Goal: Transaction & Acquisition: Obtain resource

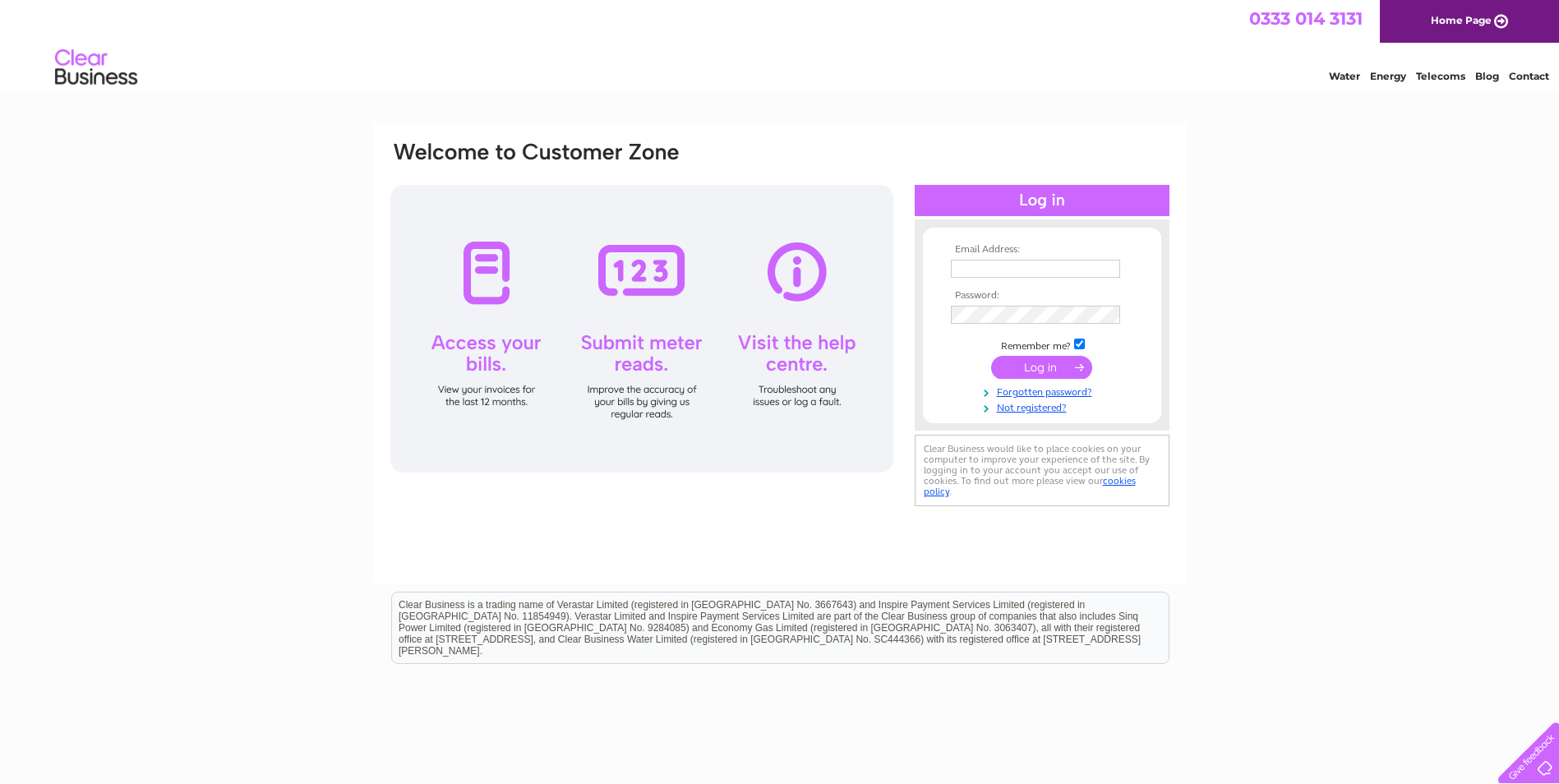
type input "[EMAIL_ADDRESS][DOMAIN_NAME]"
click at [1047, 375] on input "submit" at bounding box center [1041, 367] width 101 height 23
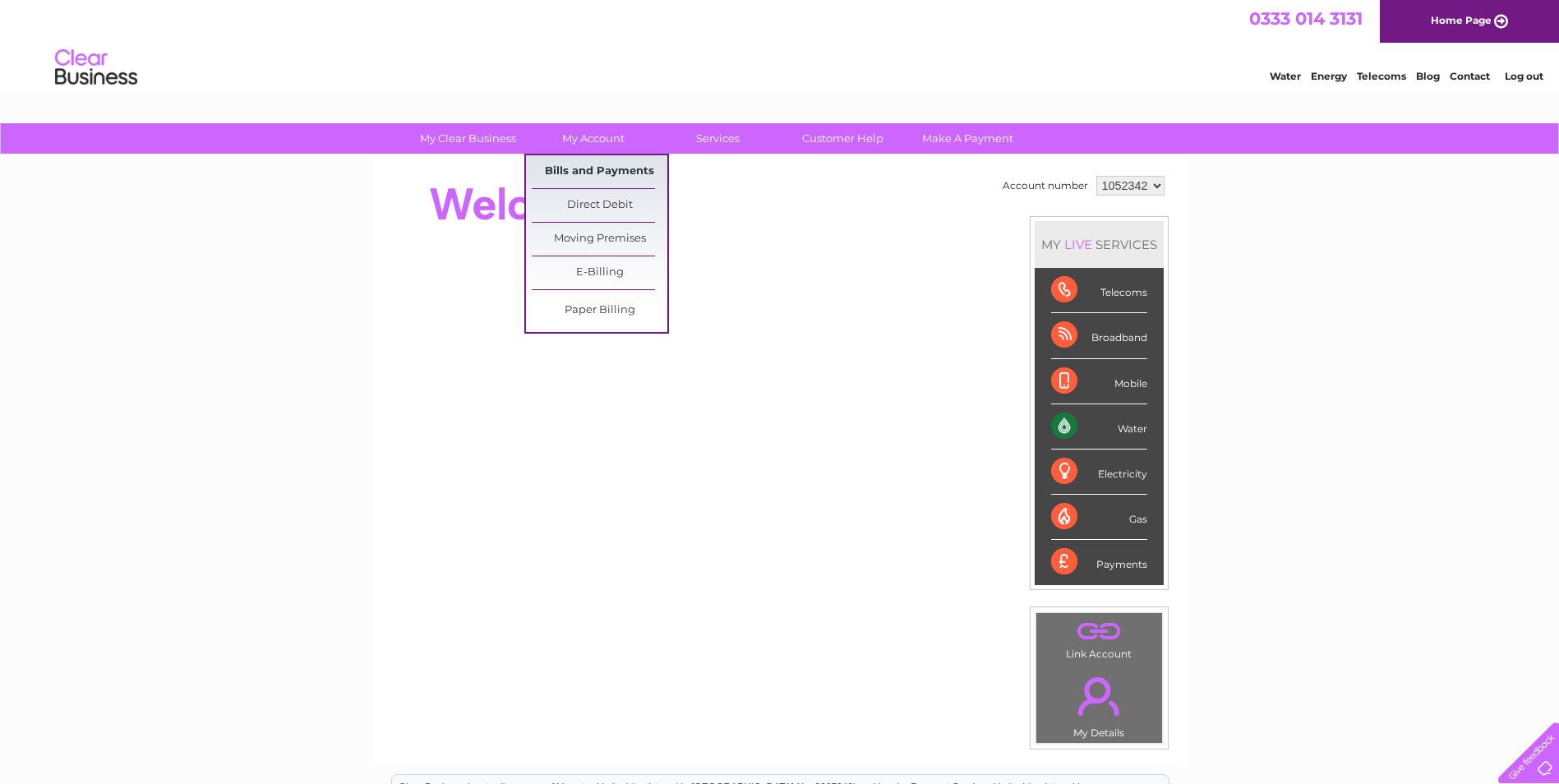
click at [603, 156] on link "Bills and Payments" at bounding box center [599, 171] width 136 height 32
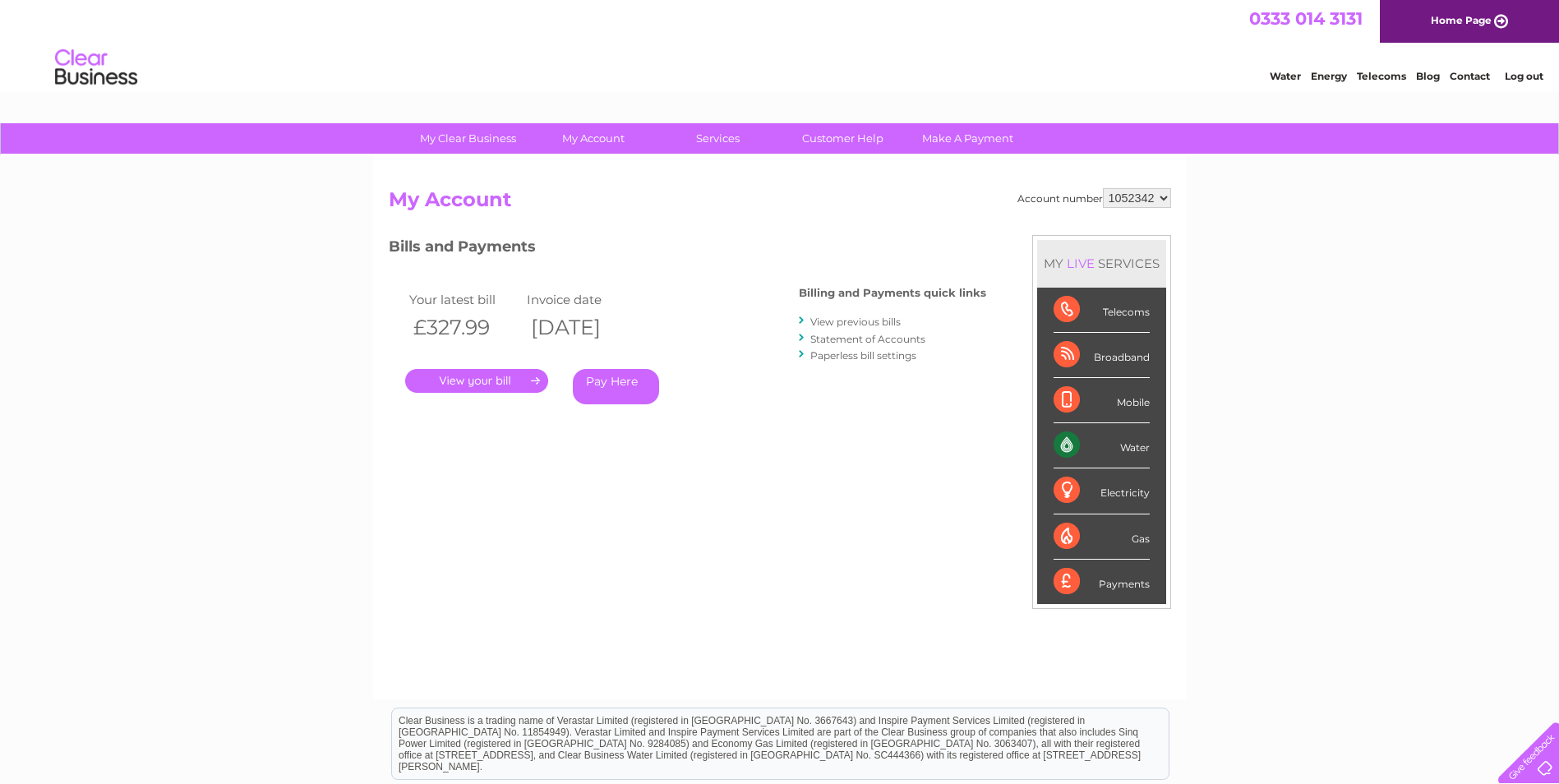
click at [515, 377] on link "." at bounding box center [477, 380] width 143 height 24
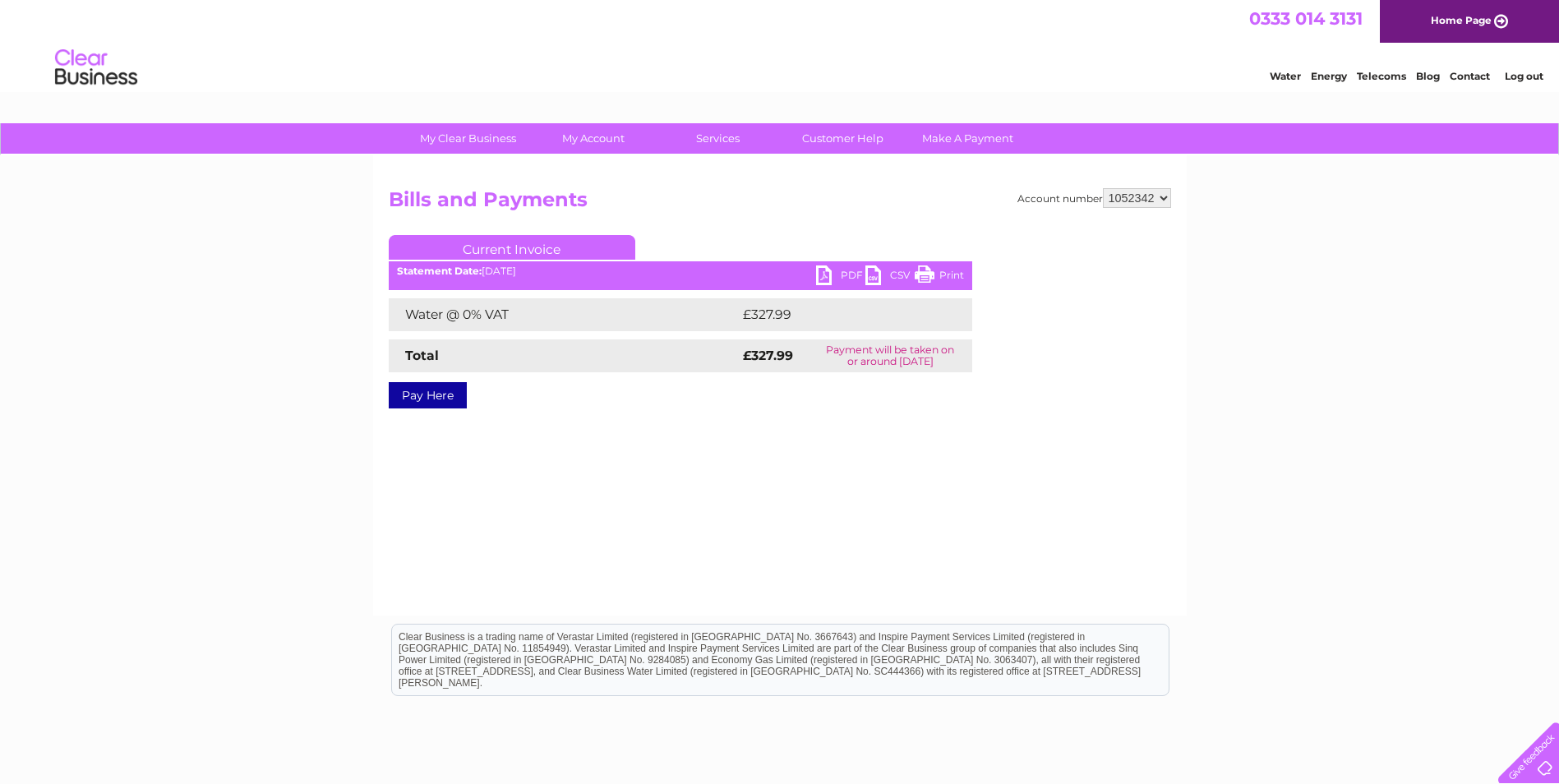
click at [824, 270] on link "PDF" at bounding box center [840, 277] width 49 height 24
